Goal: Navigation & Orientation: Find specific page/section

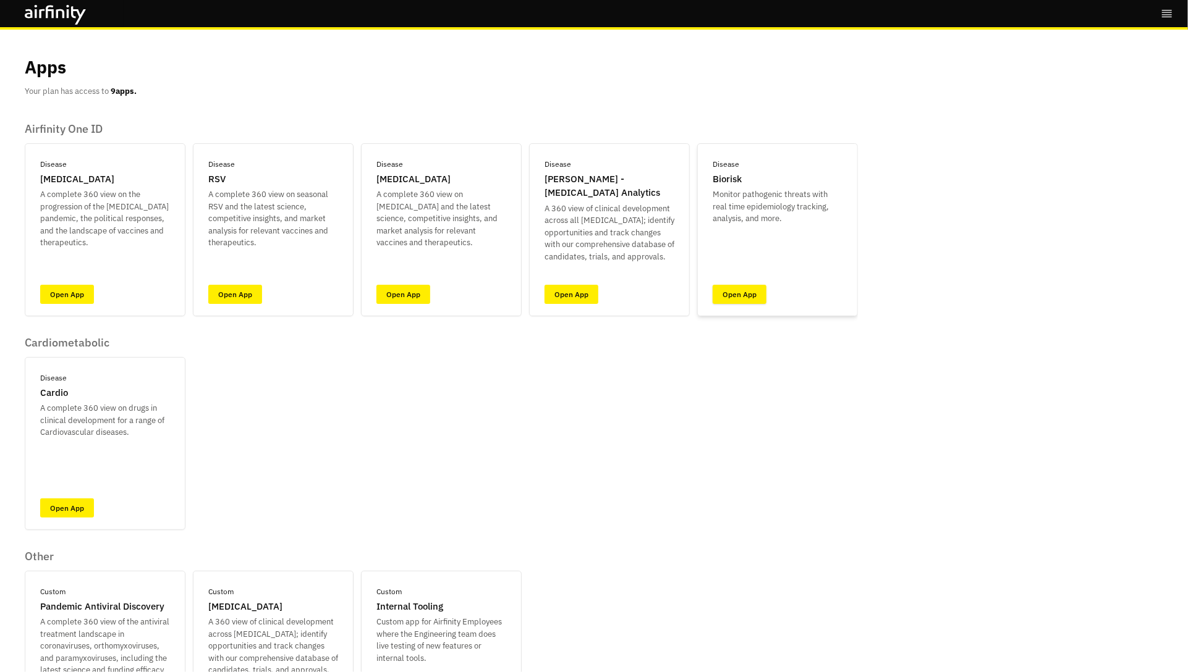
click at [726, 289] on link "Open App" at bounding box center [740, 294] width 54 height 19
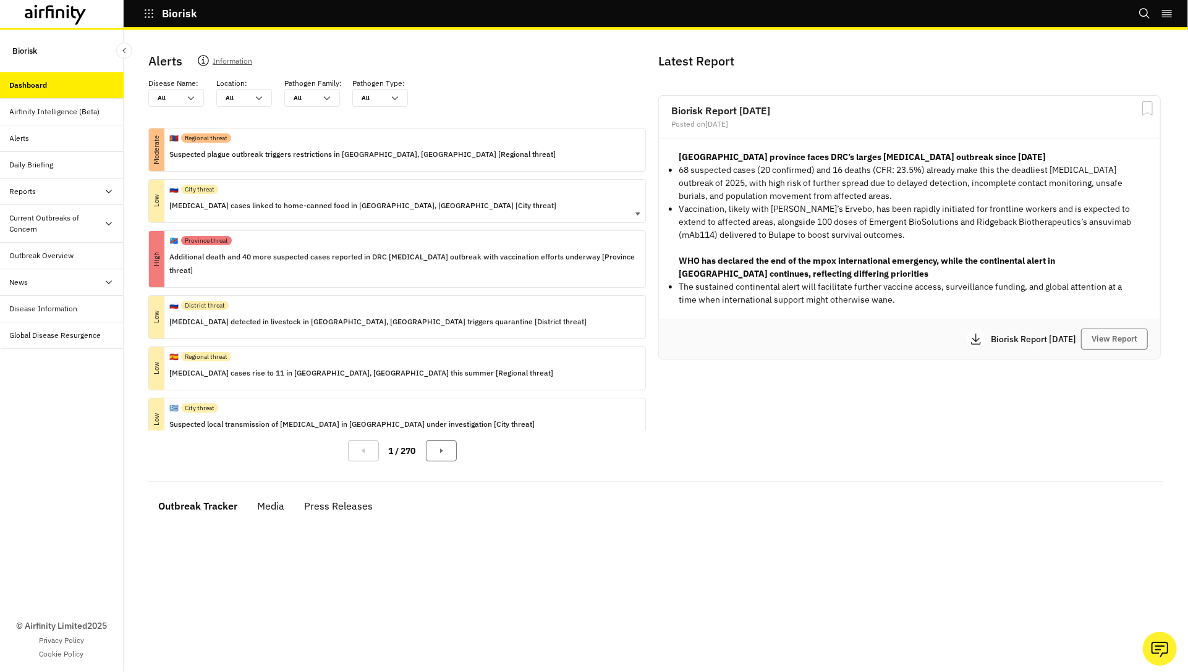
scroll to position [65, 0]
